Goal: Information Seeking & Learning: Learn about a topic

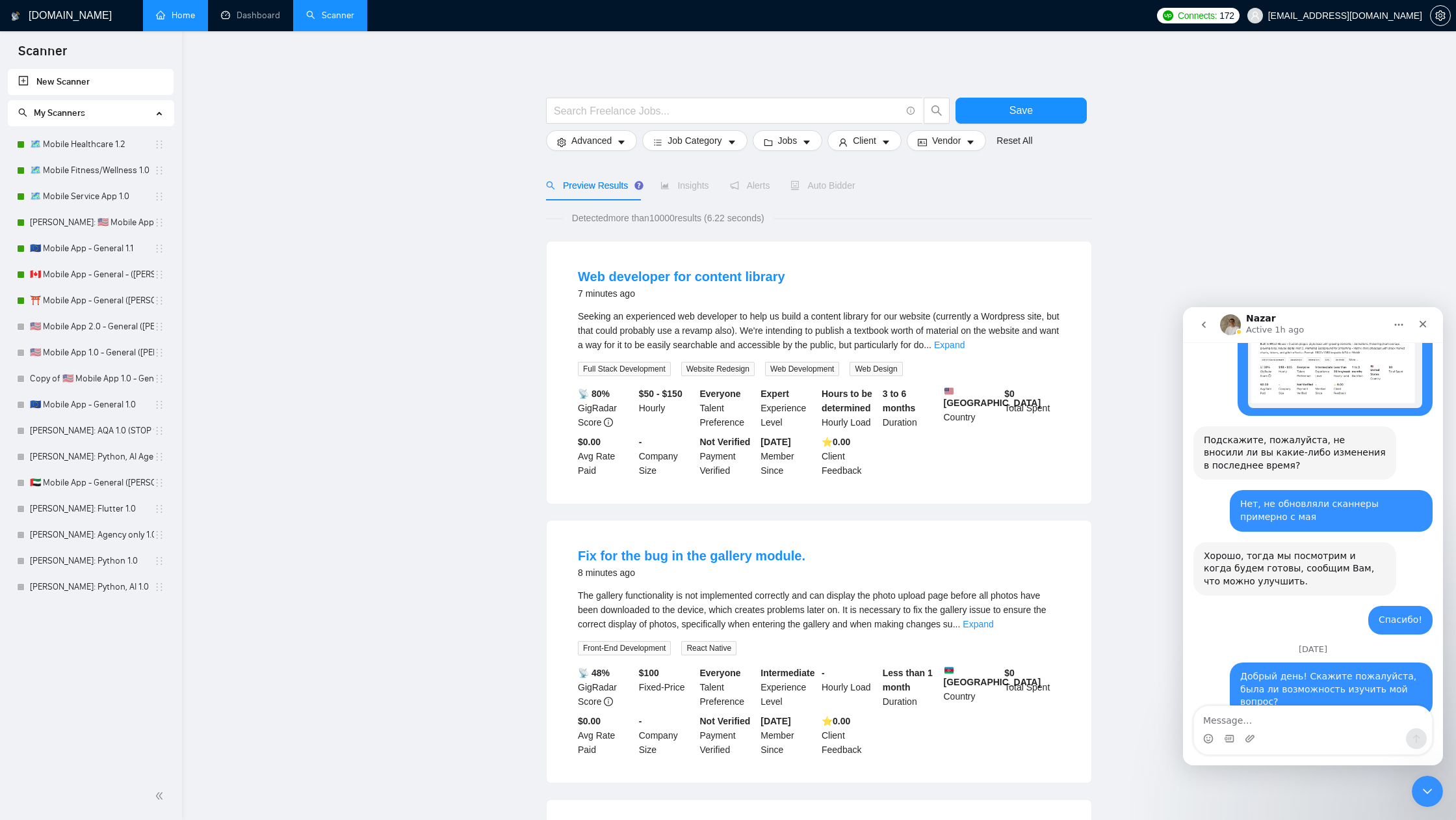
click at [173, 15] on link "Home" at bounding box center [176, 16] width 39 height 11
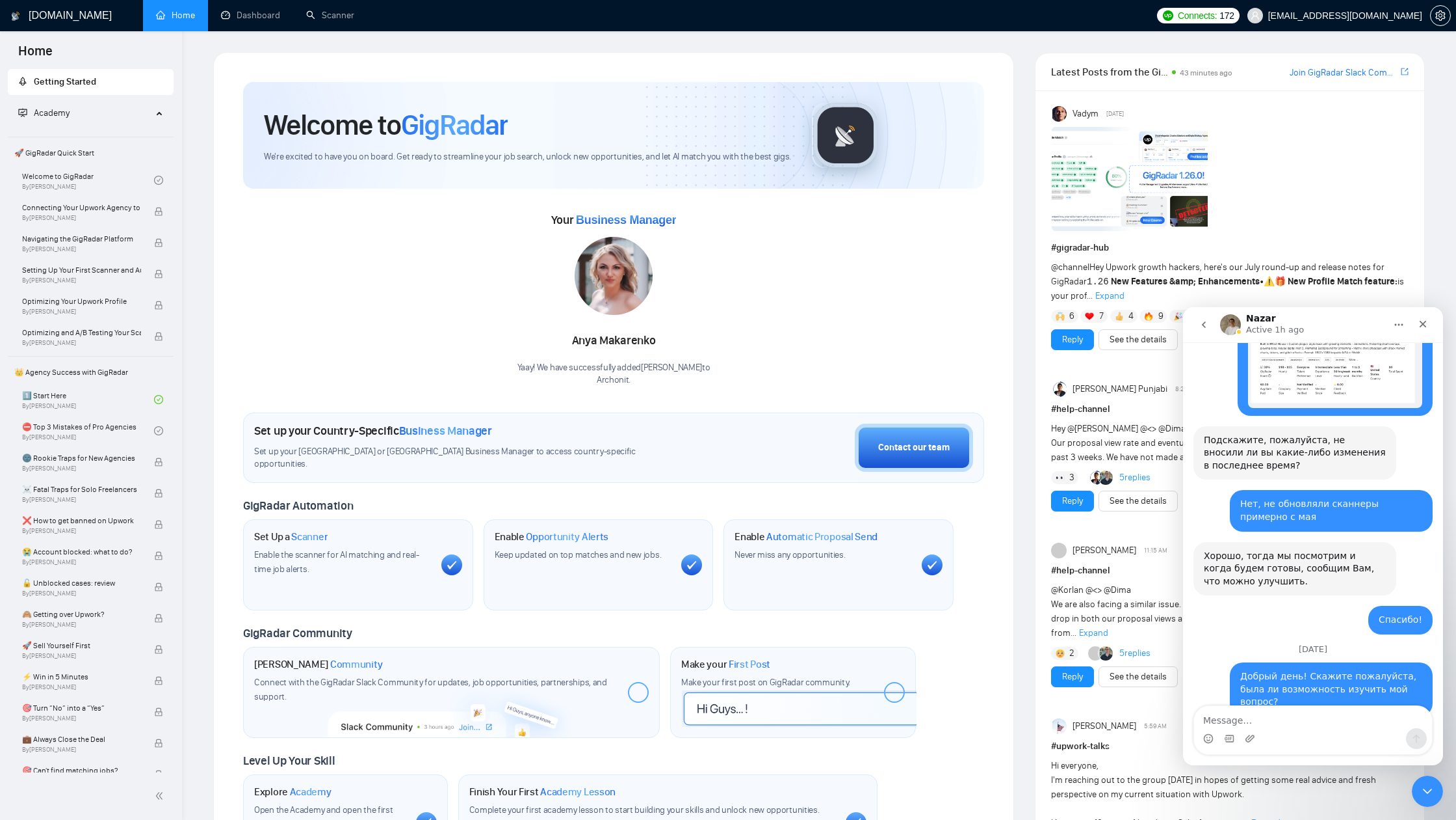
click at [1175, 282] on strong "New Features &amp; Enhancements" at bounding box center [1186, 282] width 149 height 11
click at [1104, 294] on span "Expand" at bounding box center [1110, 295] width 29 height 11
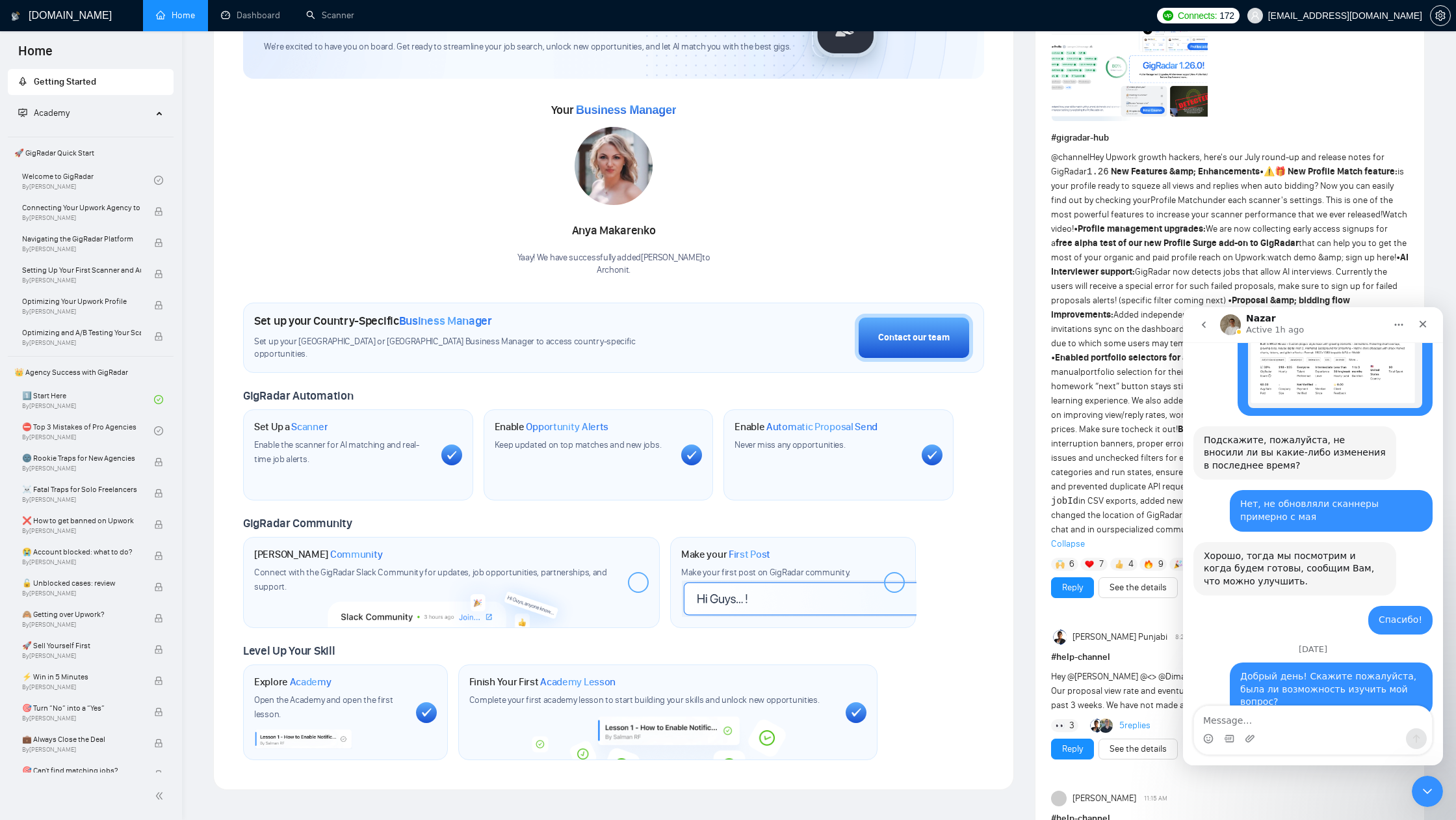
scroll to position [109, 0]
click at [1369, 254] on link "watch demo &amp; sign up here!" at bounding box center [1332, 259] width 129 height 11
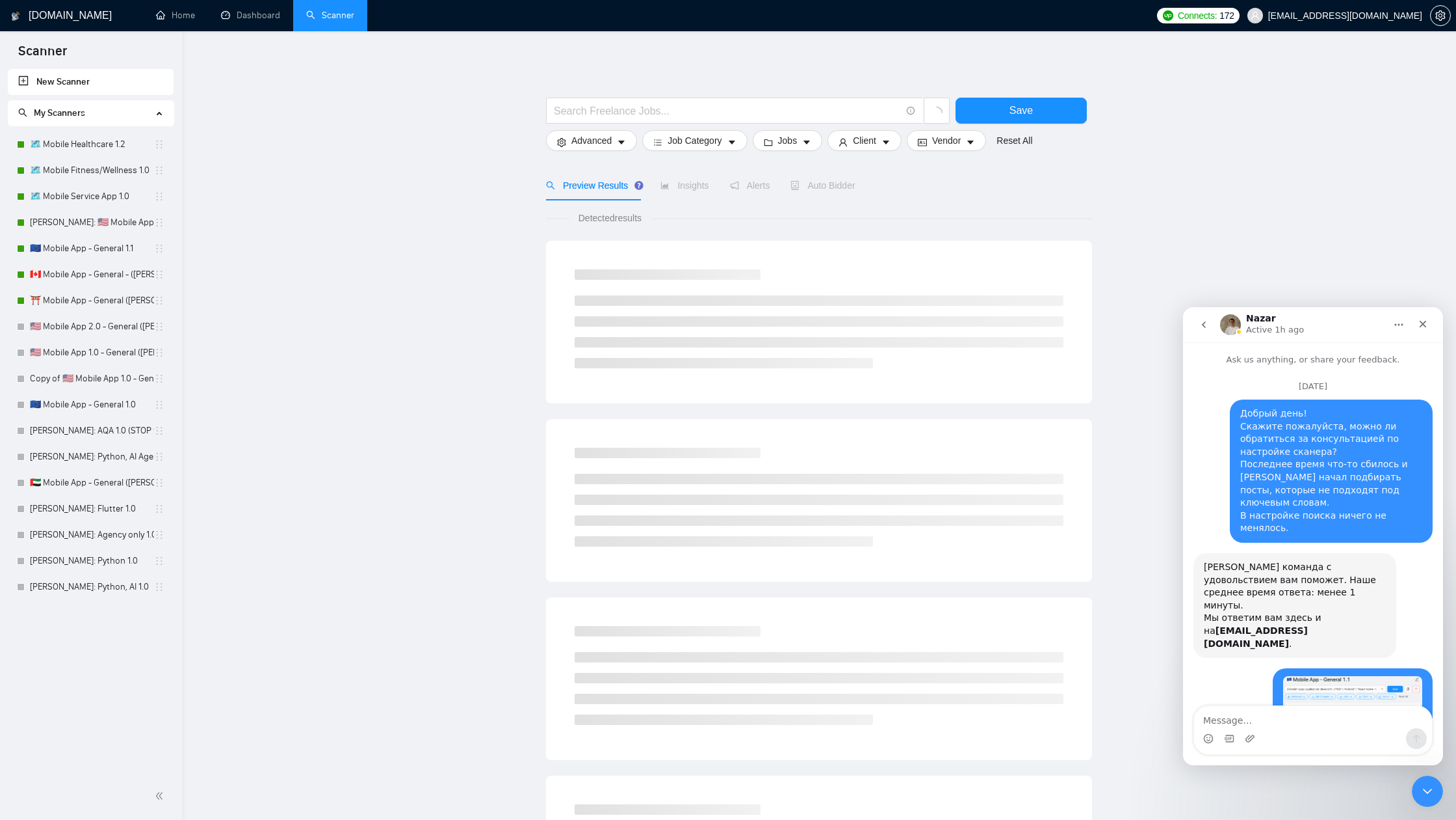
scroll to position [1251, 0]
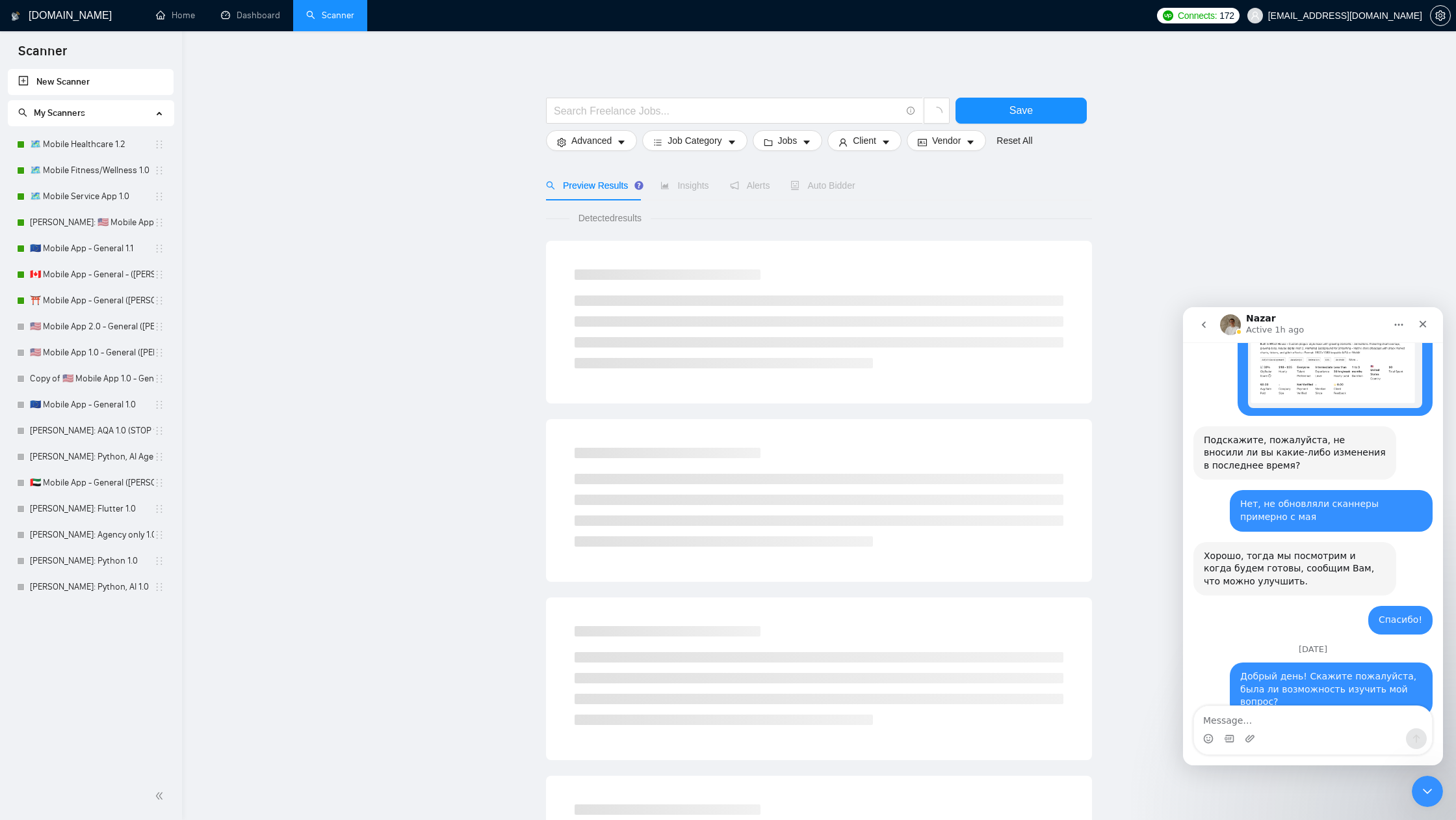
click at [1389, 97] on main "Save Advanced Job Category Jobs Client Vendor Reset All Preview Results Insight…" at bounding box center [820, 584] width 1232 height 1064
click at [1341, 16] on span "[EMAIL_ADDRESS][DOMAIN_NAME]" at bounding box center [1346, 16] width 155 height 0
click at [260, 172] on main "Save Advanced Job Category Jobs Client Vendor Reset All Preview Results Insight…" at bounding box center [820, 584] width 1232 height 1064
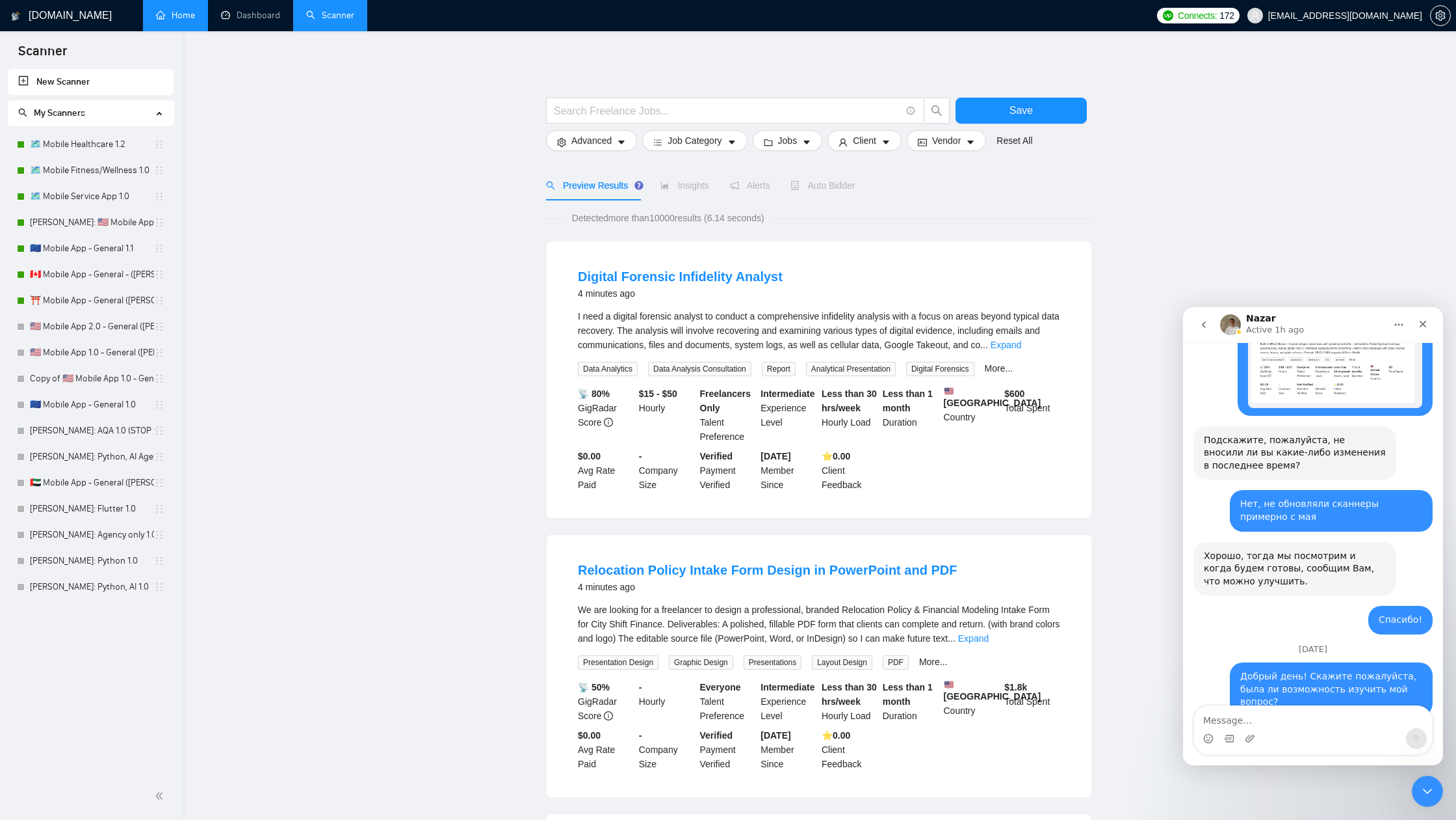
click at [172, 21] on link "Home" at bounding box center [176, 16] width 39 height 11
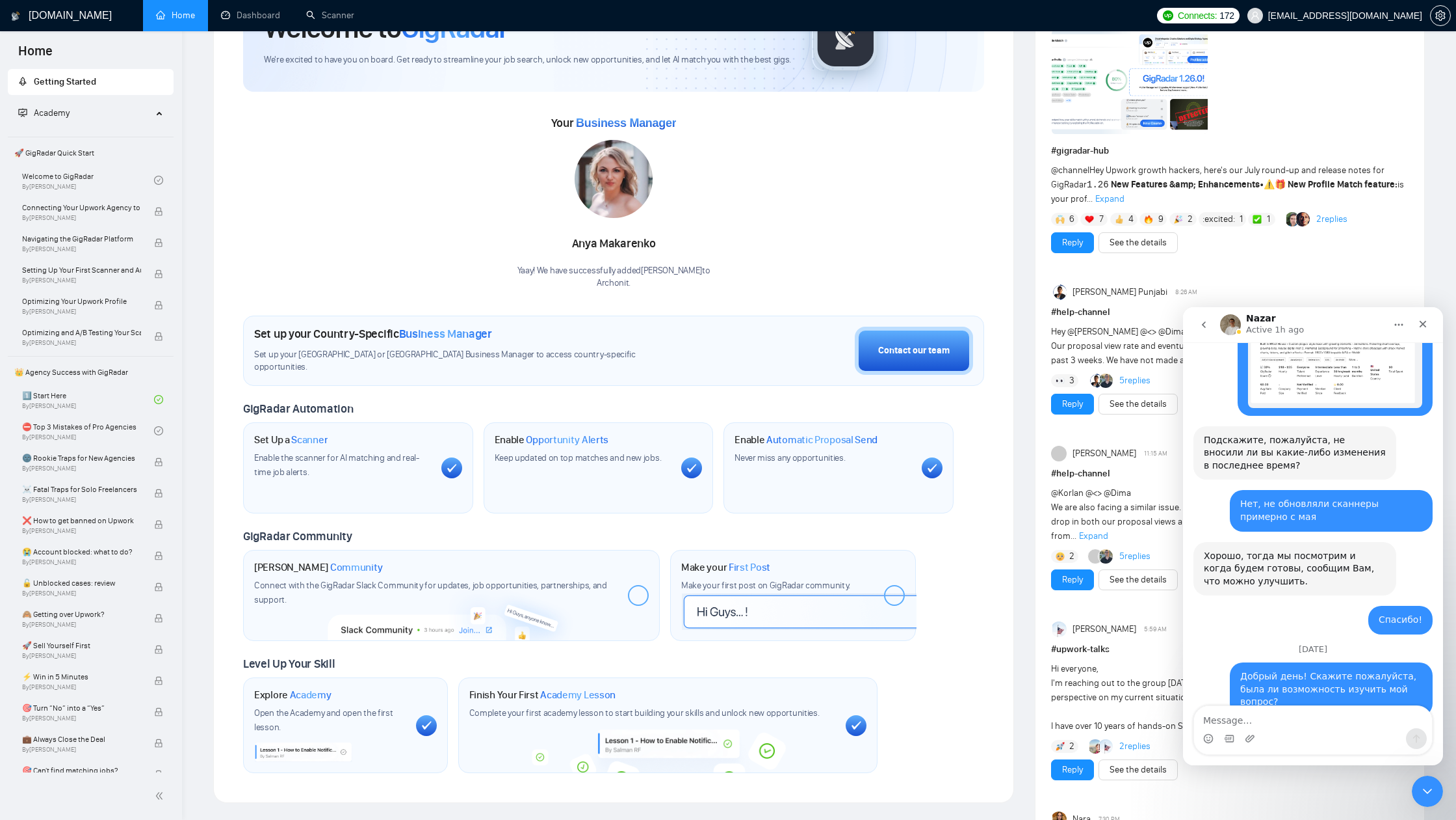
scroll to position [101, 0]
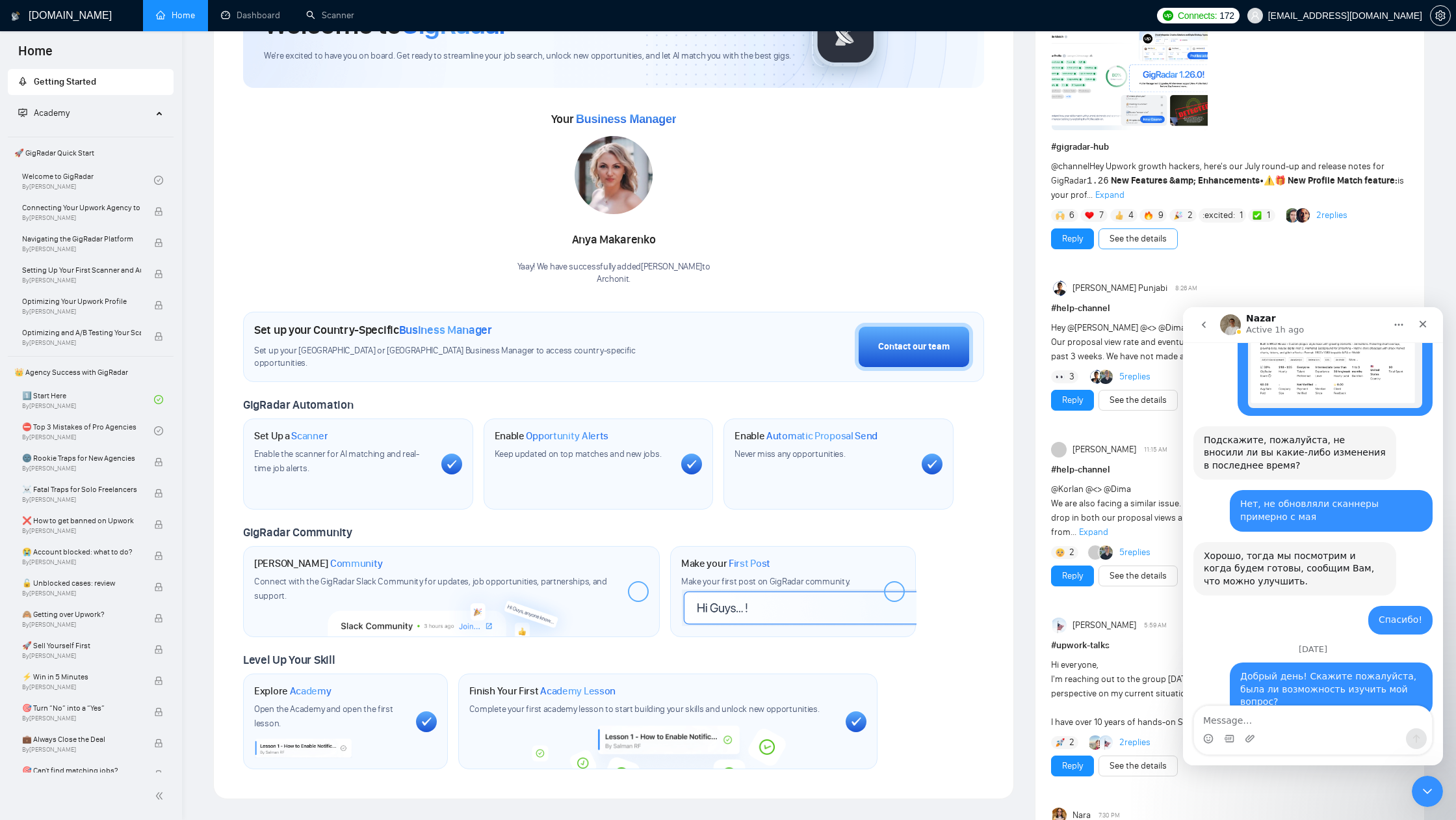
click at [1136, 232] on link "See the details" at bounding box center [1139, 239] width 57 height 15
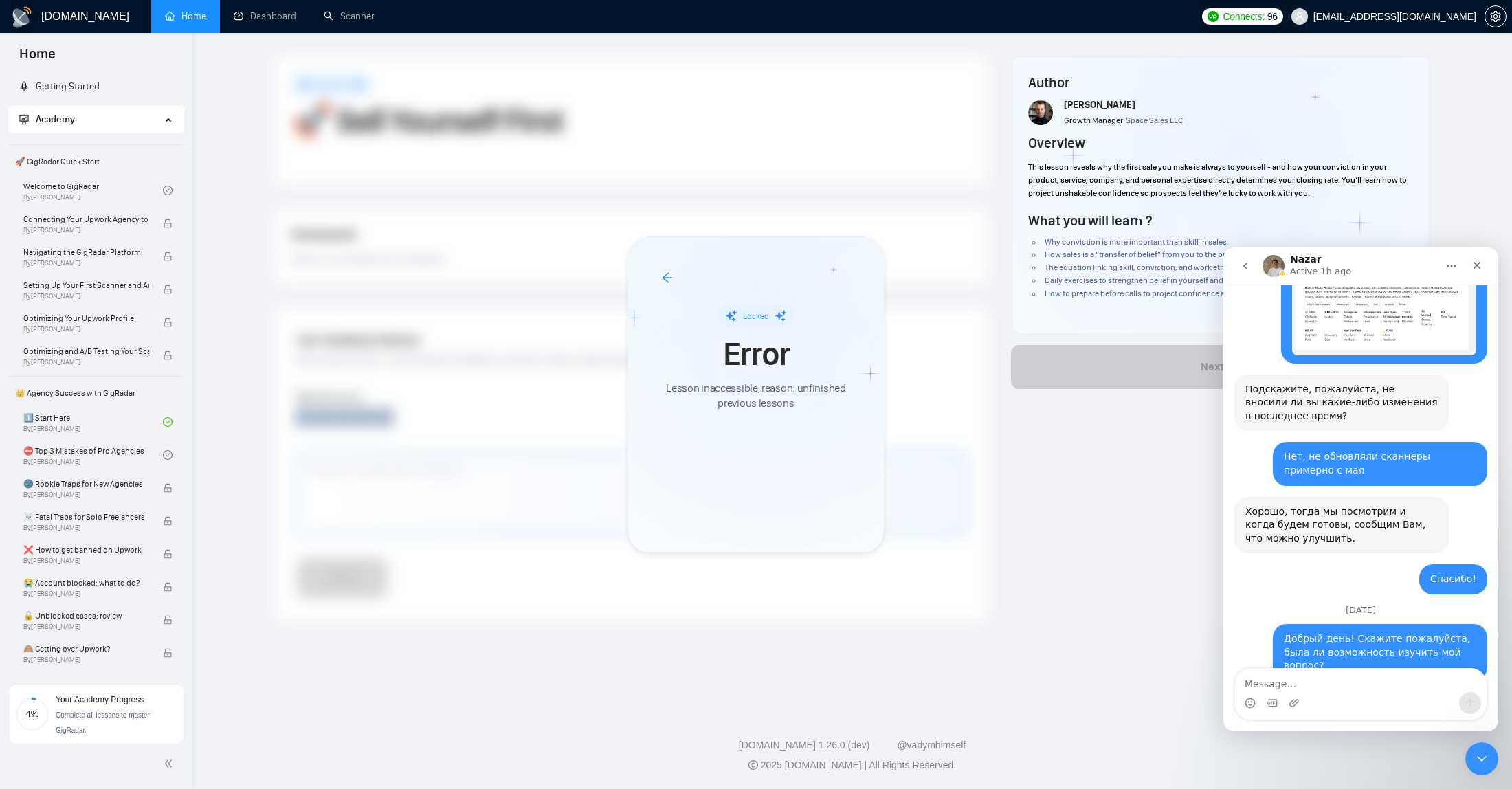
scroll to position [1322, 0]
